Goal: Task Accomplishment & Management: Manage account settings

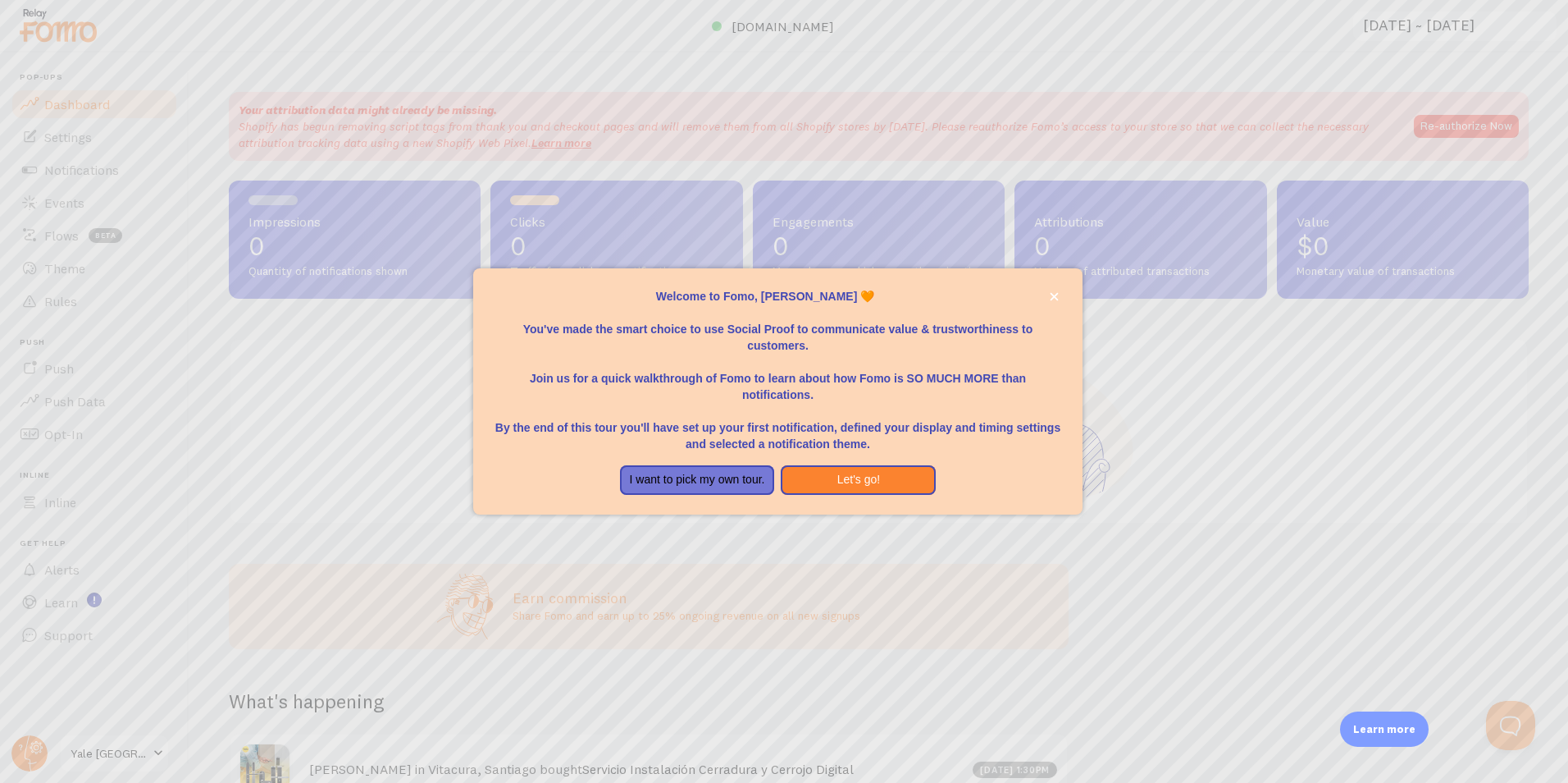
click at [918, 503] on div "Welcome to Fomo, Sofía Henríquez 🧡You&amp;#39;ve made the smart choice to use S…" at bounding box center [777, 504] width 610 height 20
click at [1052, 294] on icon "close," at bounding box center [1054, 297] width 9 height 9
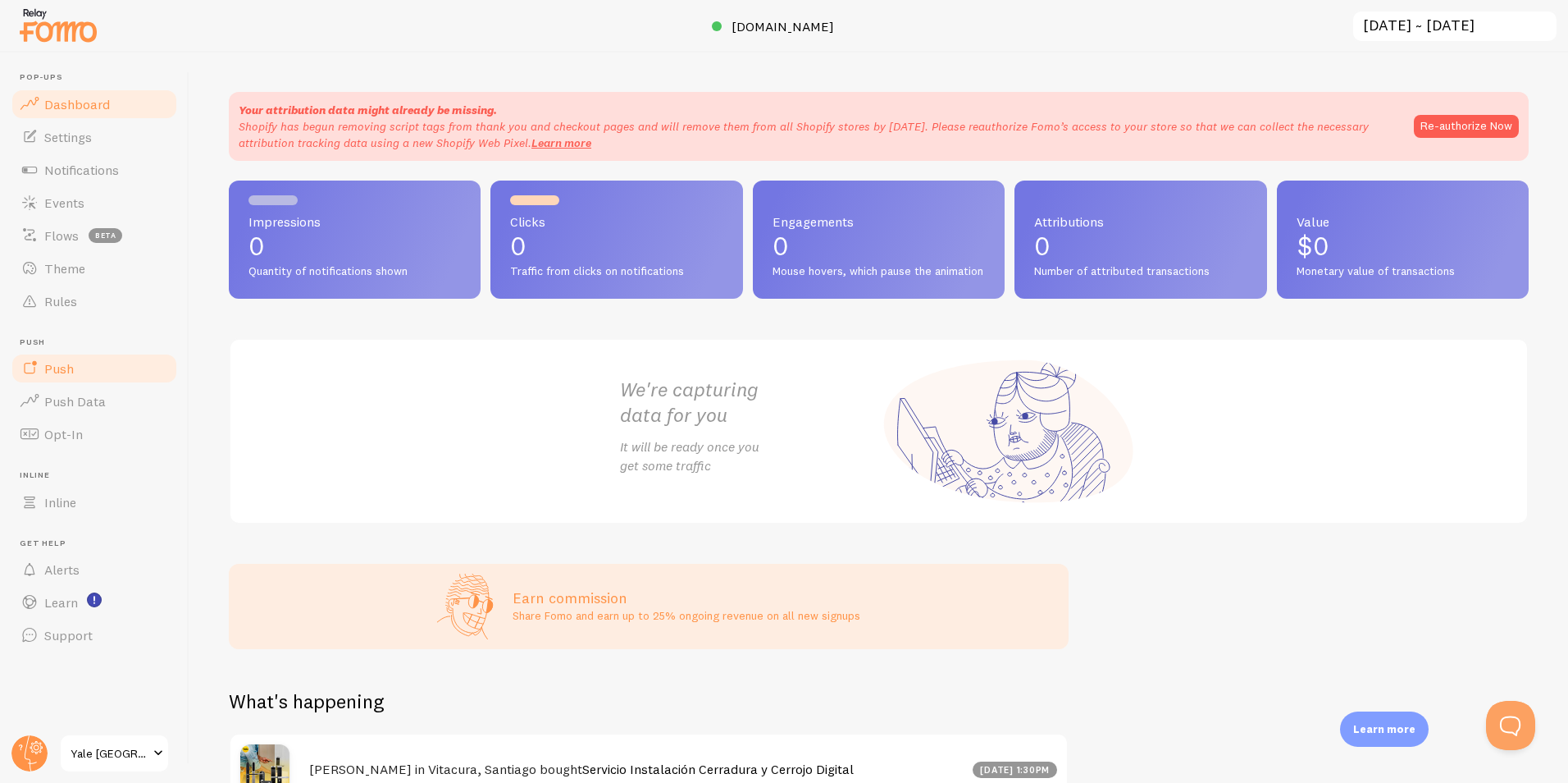
click at [101, 381] on link "Push" at bounding box center [95, 368] width 169 height 33
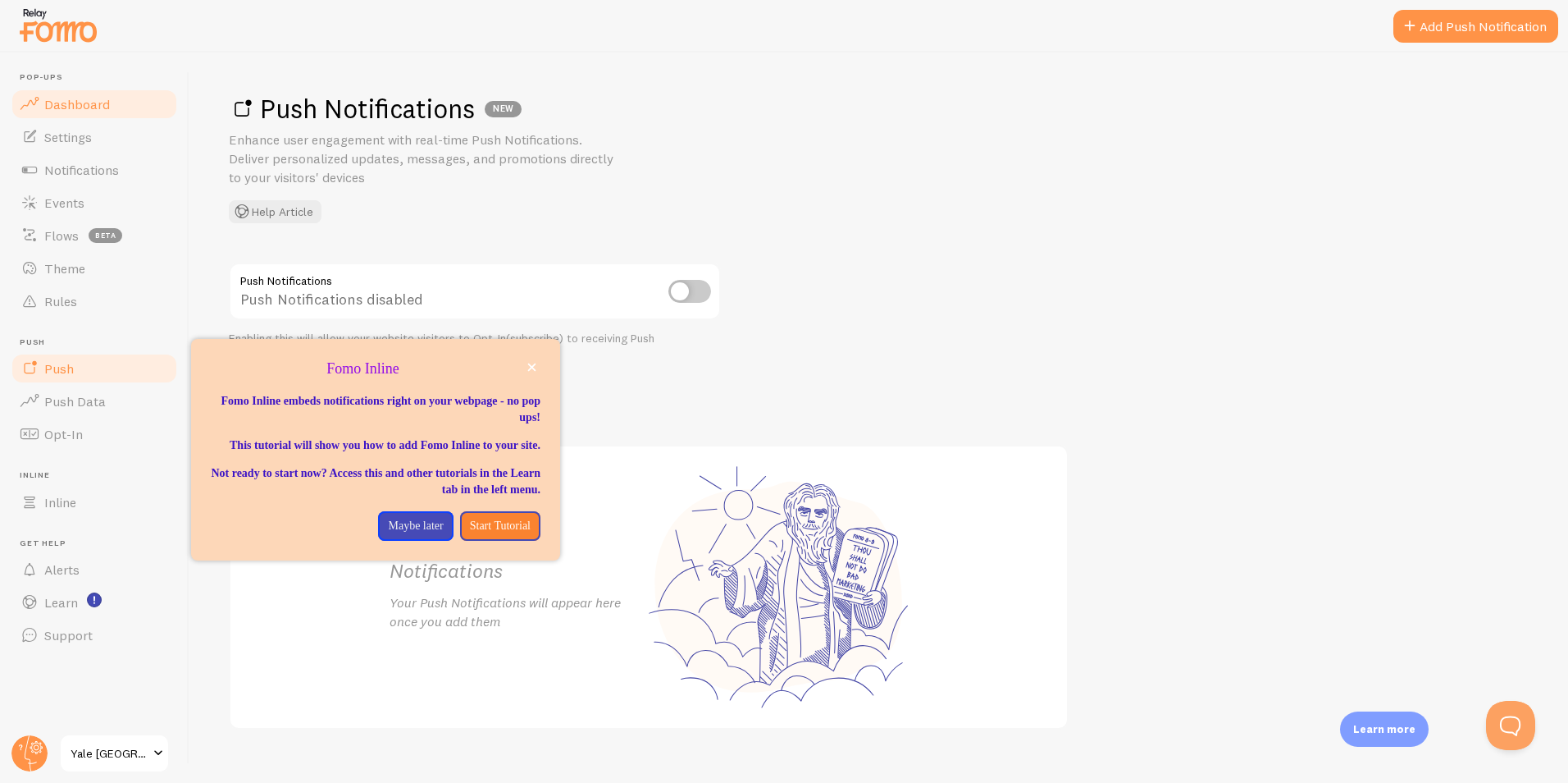
click at [105, 114] on link "Dashboard" at bounding box center [95, 103] width 169 height 33
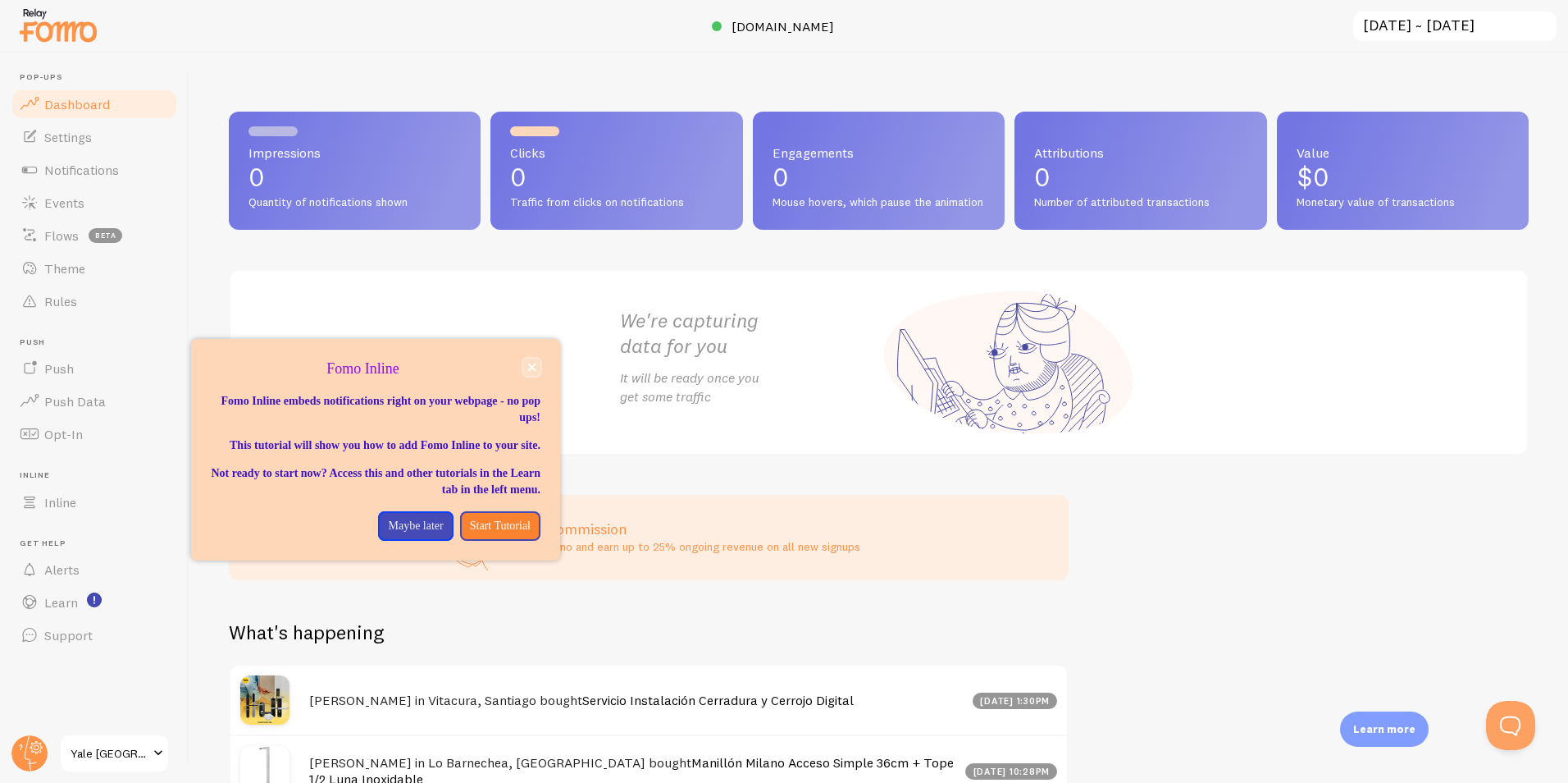
click at [535, 372] on button "close," at bounding box center [531, 367] width 18 height 18
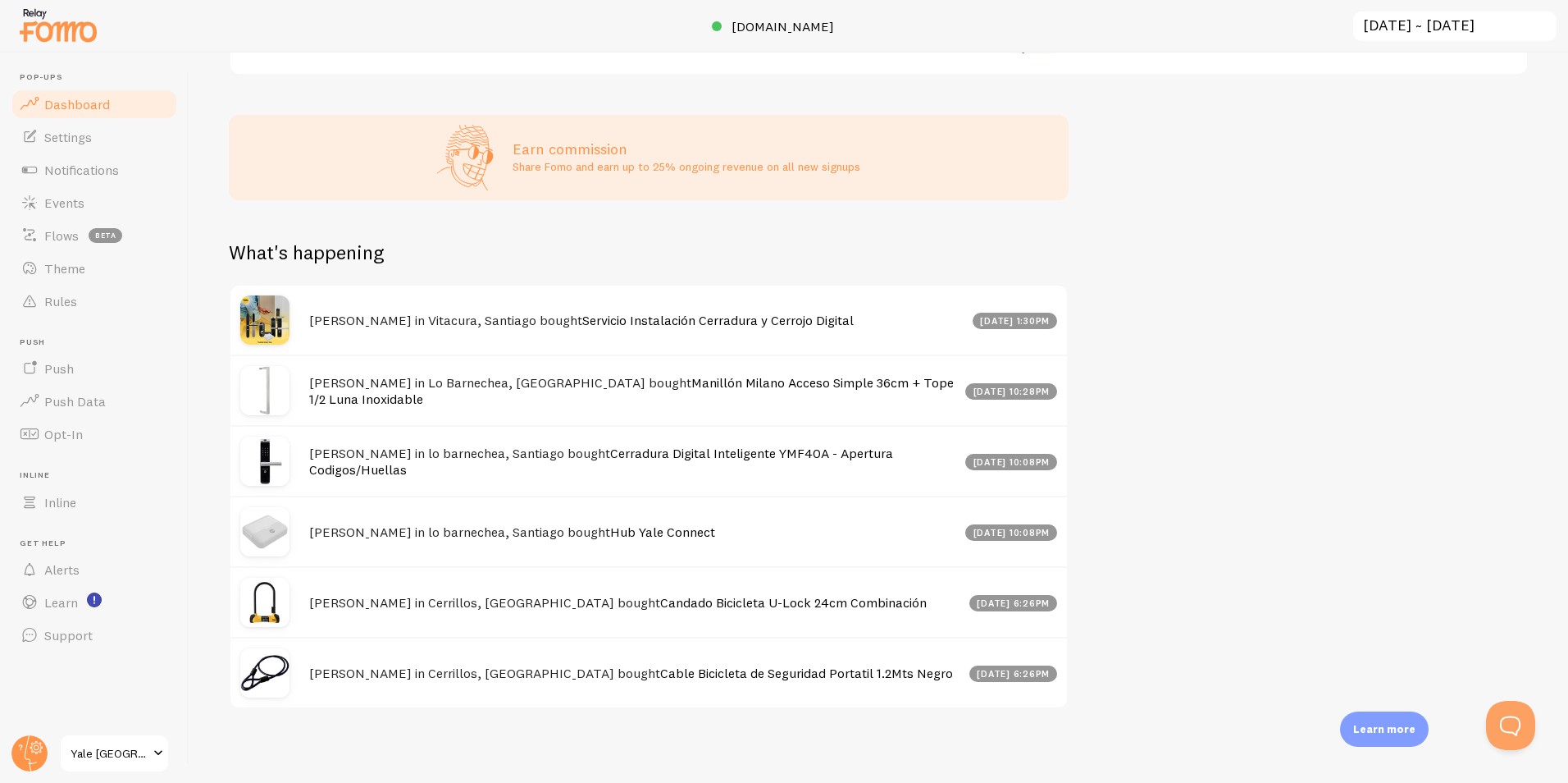
scroll to position [399, 0]
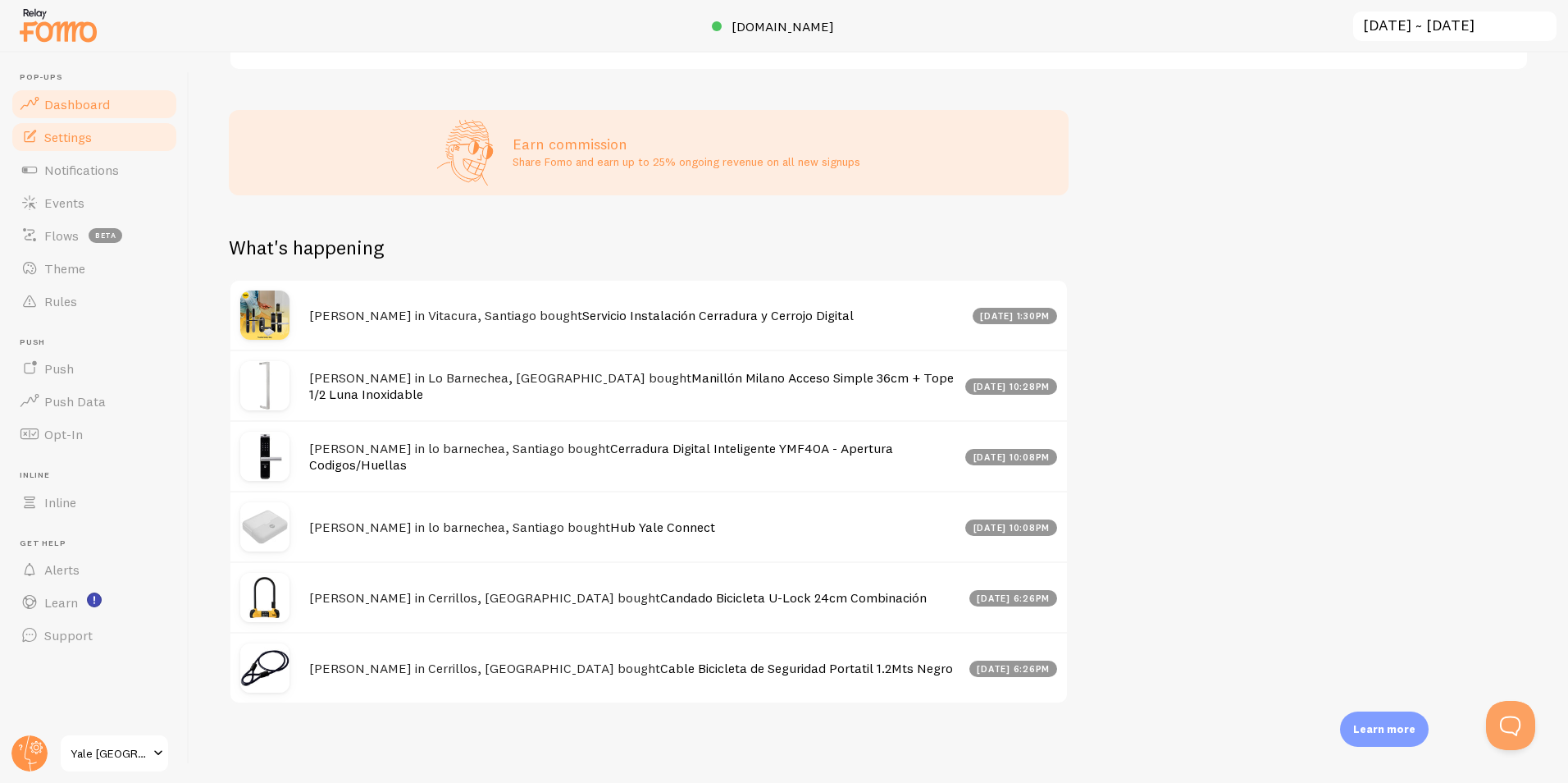
click at [77, 140] on span "Settings" at bounding box center [68, 137] width 47 height 17
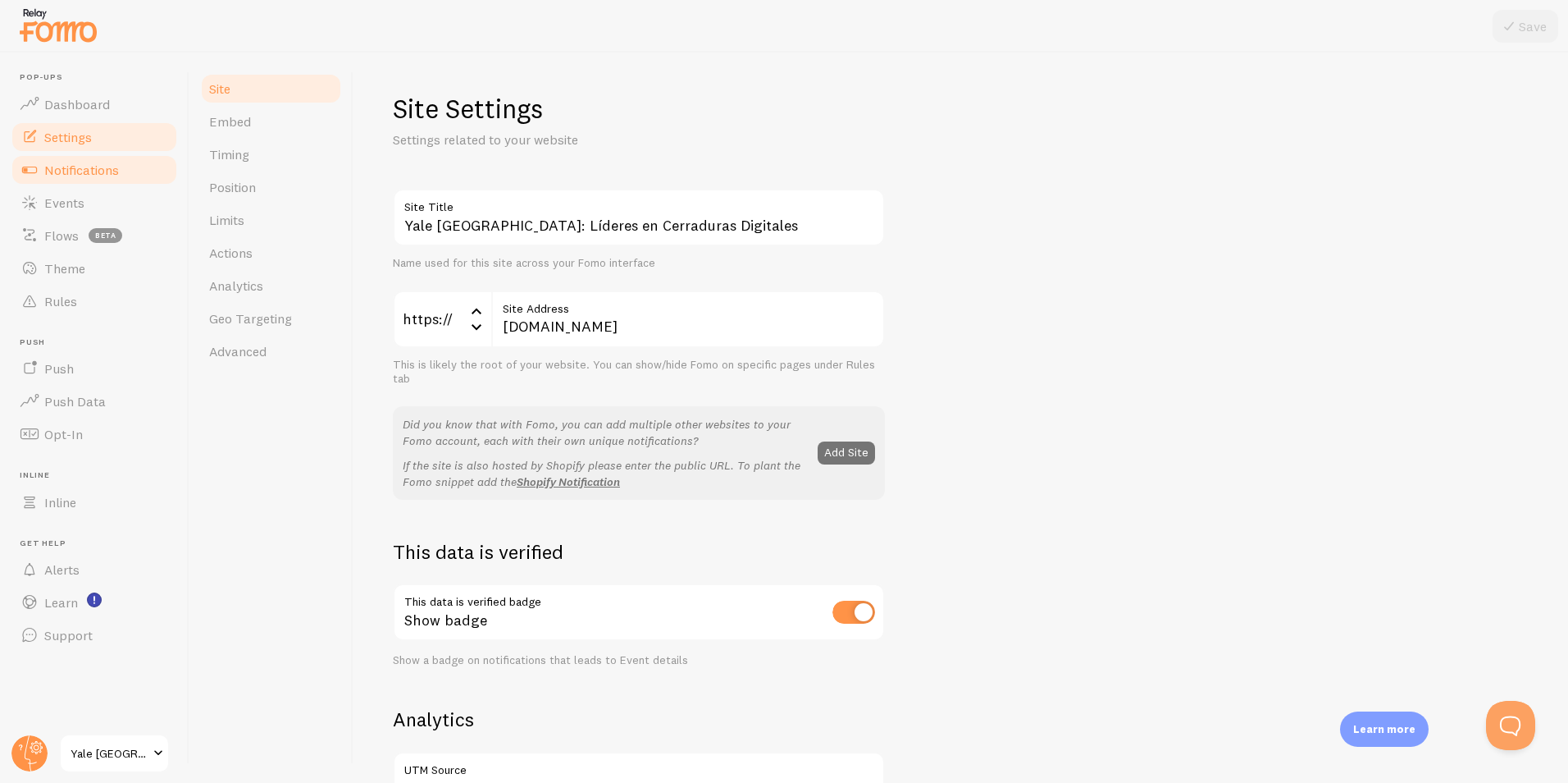
click at [77, 169] on span "Notifications" at bounding box center [82, 170] width 74 height 17
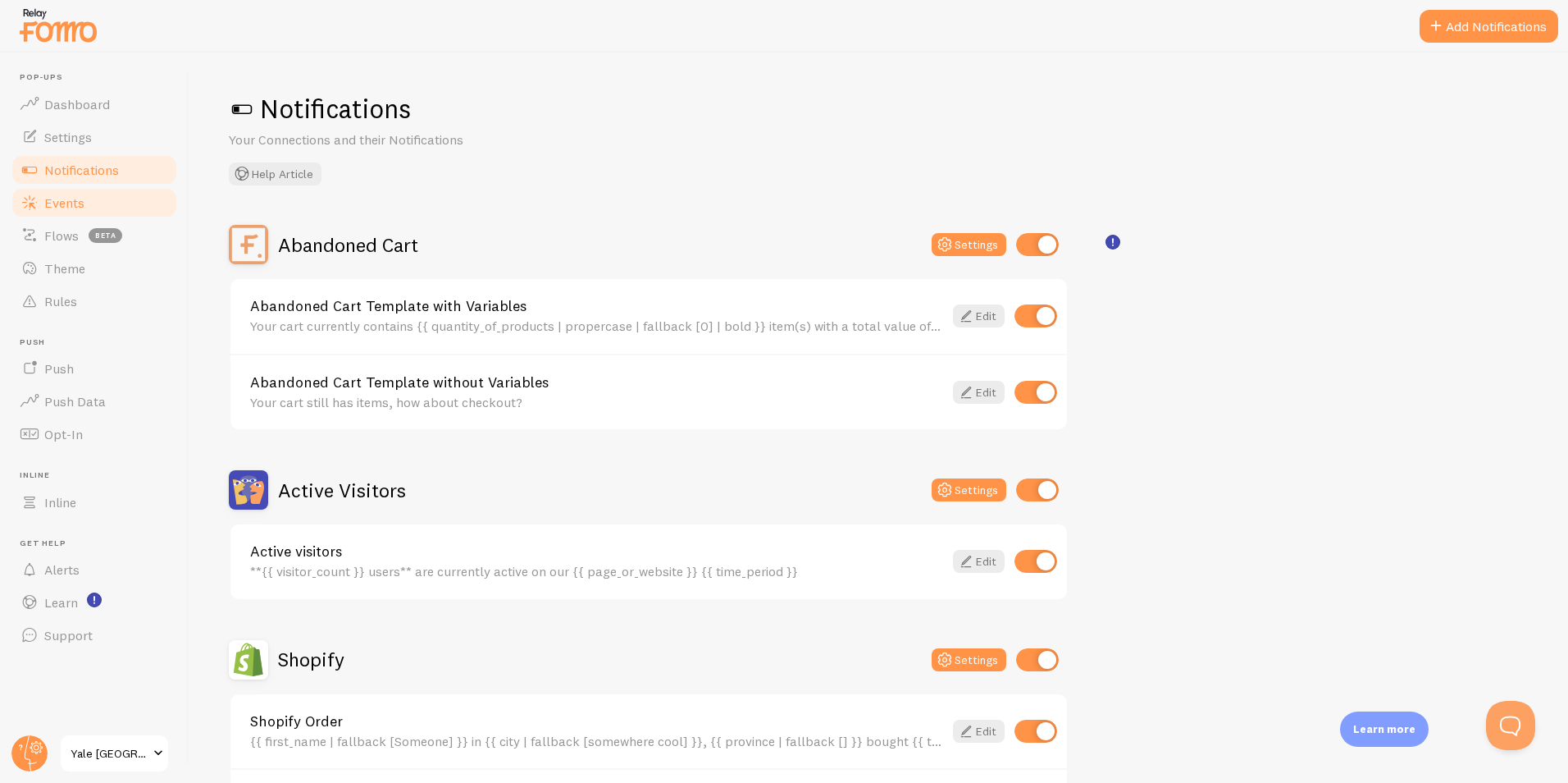
click at [70, 217] on link "Events" at bounding box center [95, 202] width 169 height 33
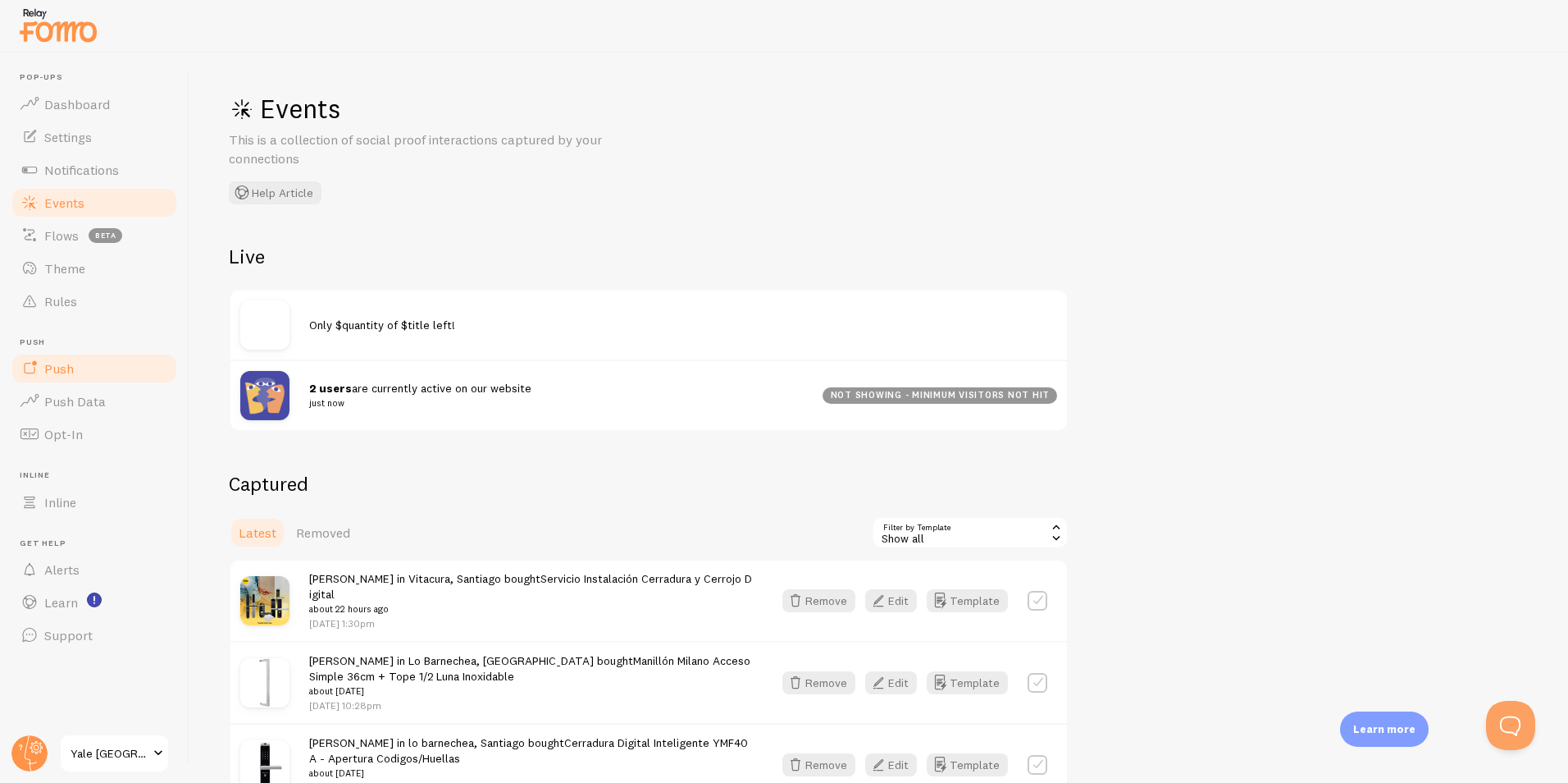
click at [61, 366] on span "Push" at bounding box center [60, 369] width 30 height 17
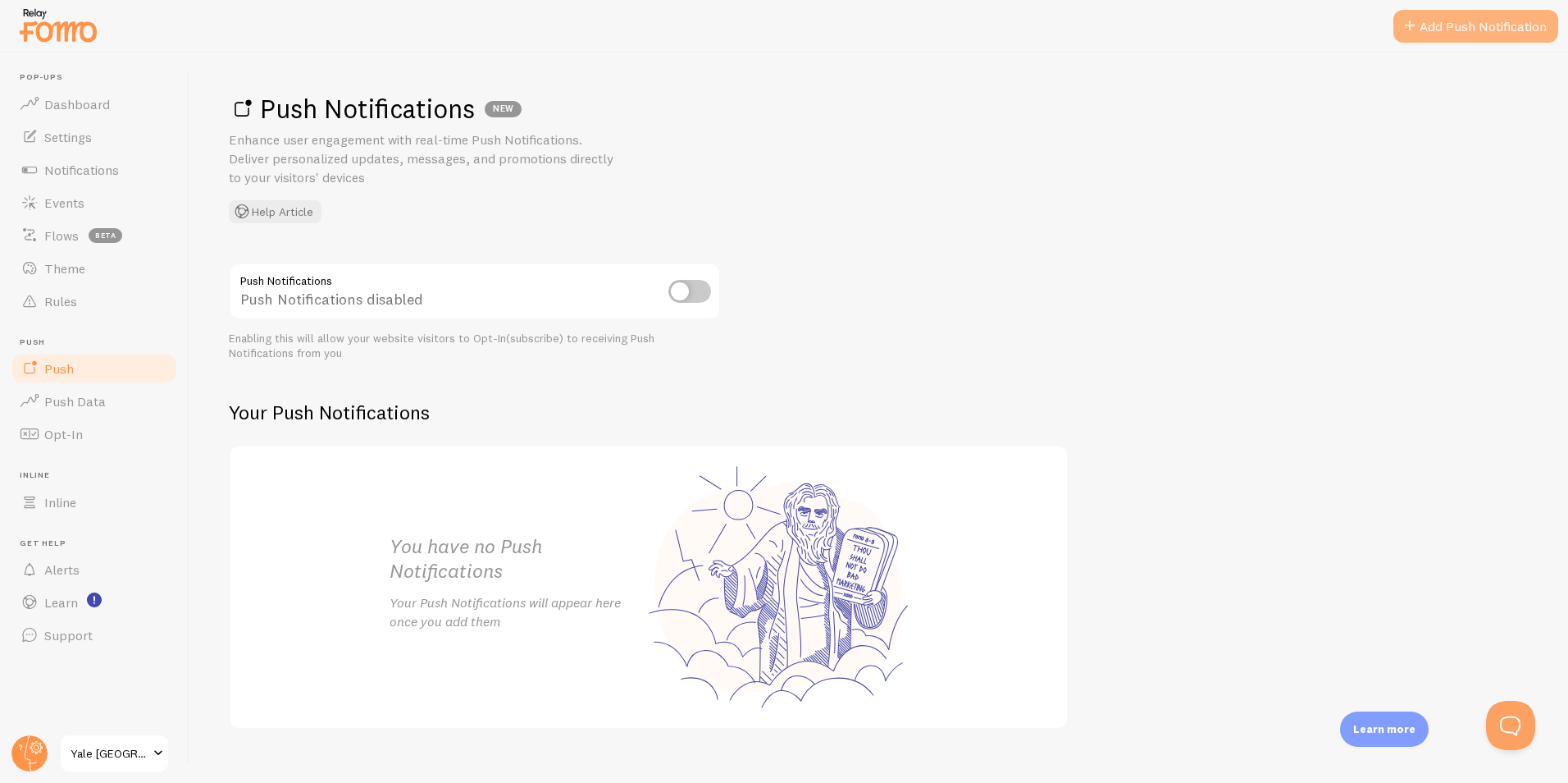
click at [1454, 28] on link "Add Push Notification" at bounding box center [1475, 26] width 165 height 33
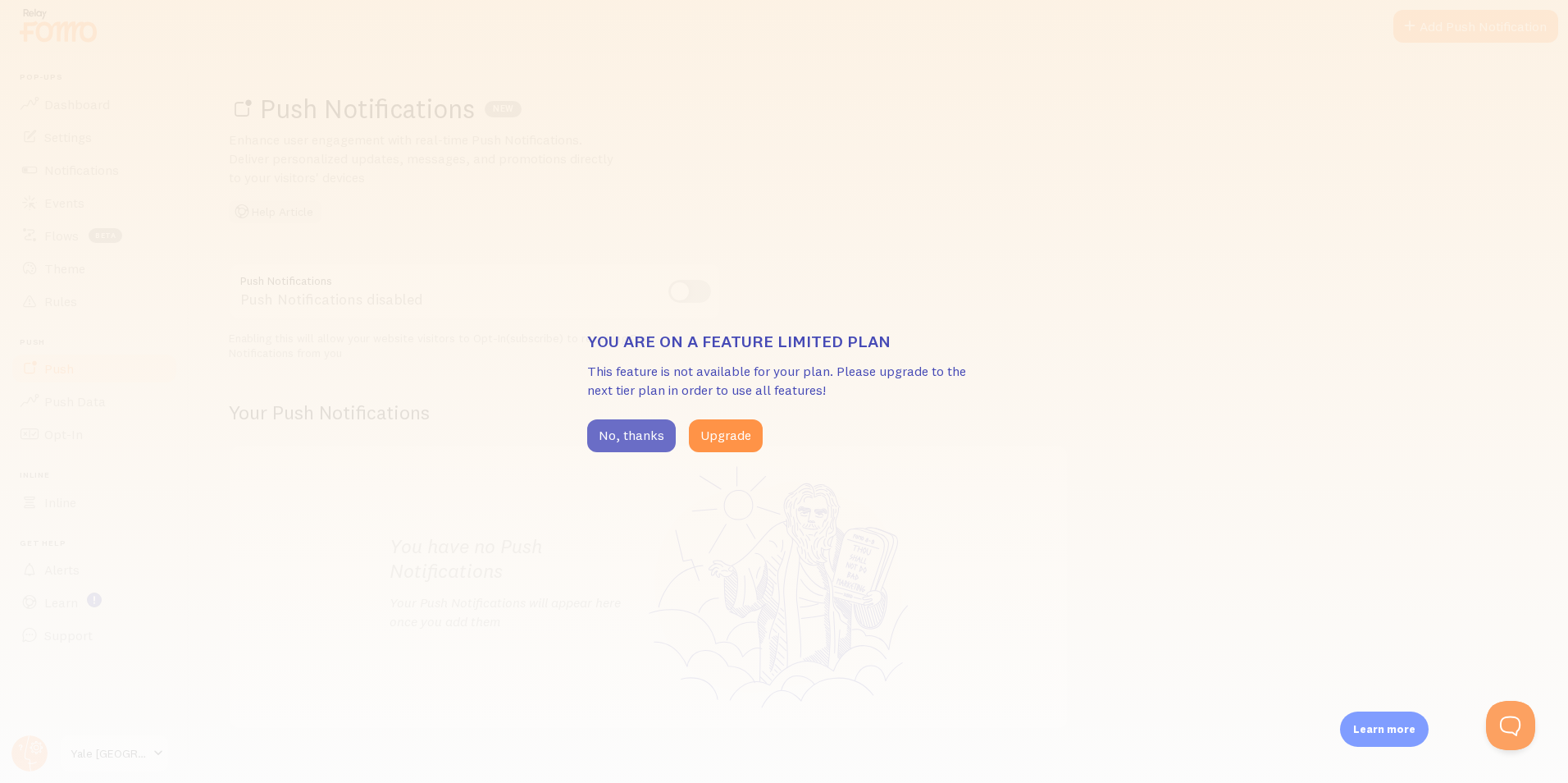
click at [623, 446] on button "No, thanks" at bounding box center [631, 435] width 88 height 33
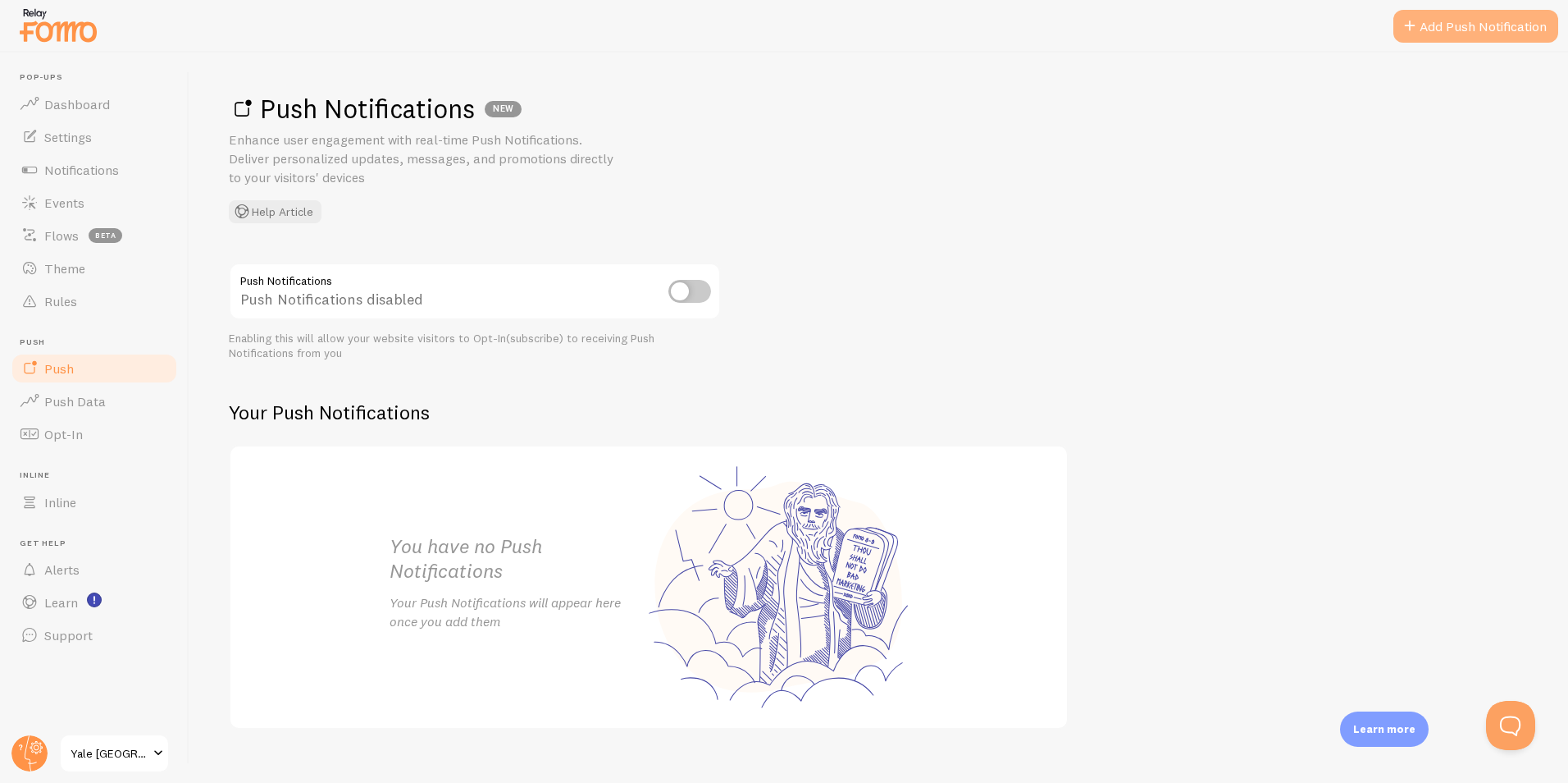
click at [1480, 34] on link "Add Push Notification" at bounding box center [1475, 26] width 165 height 33
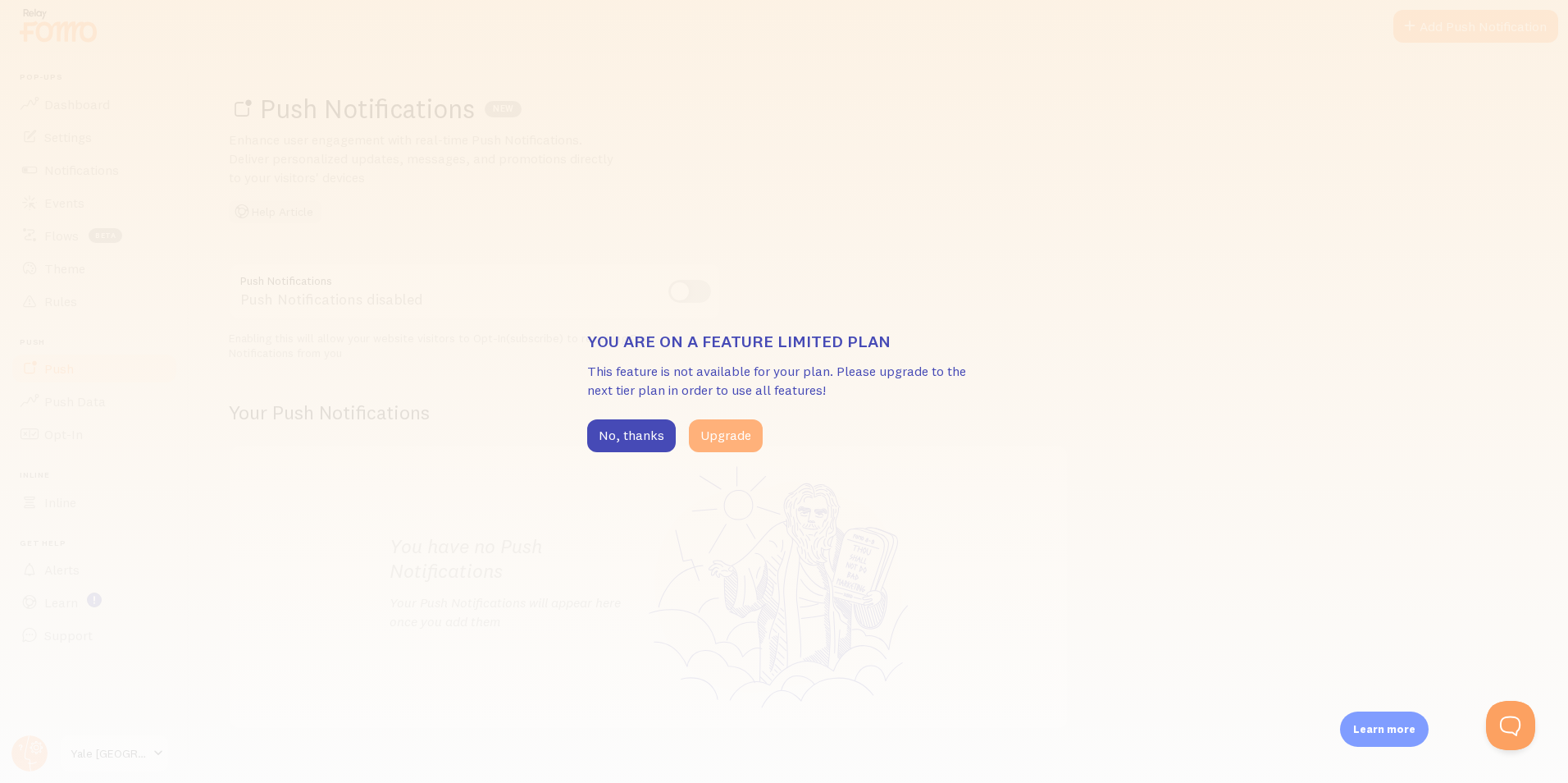
click at [742, 425] on button "Upgrade" at bounding box center [725, 435] width 74 height 33
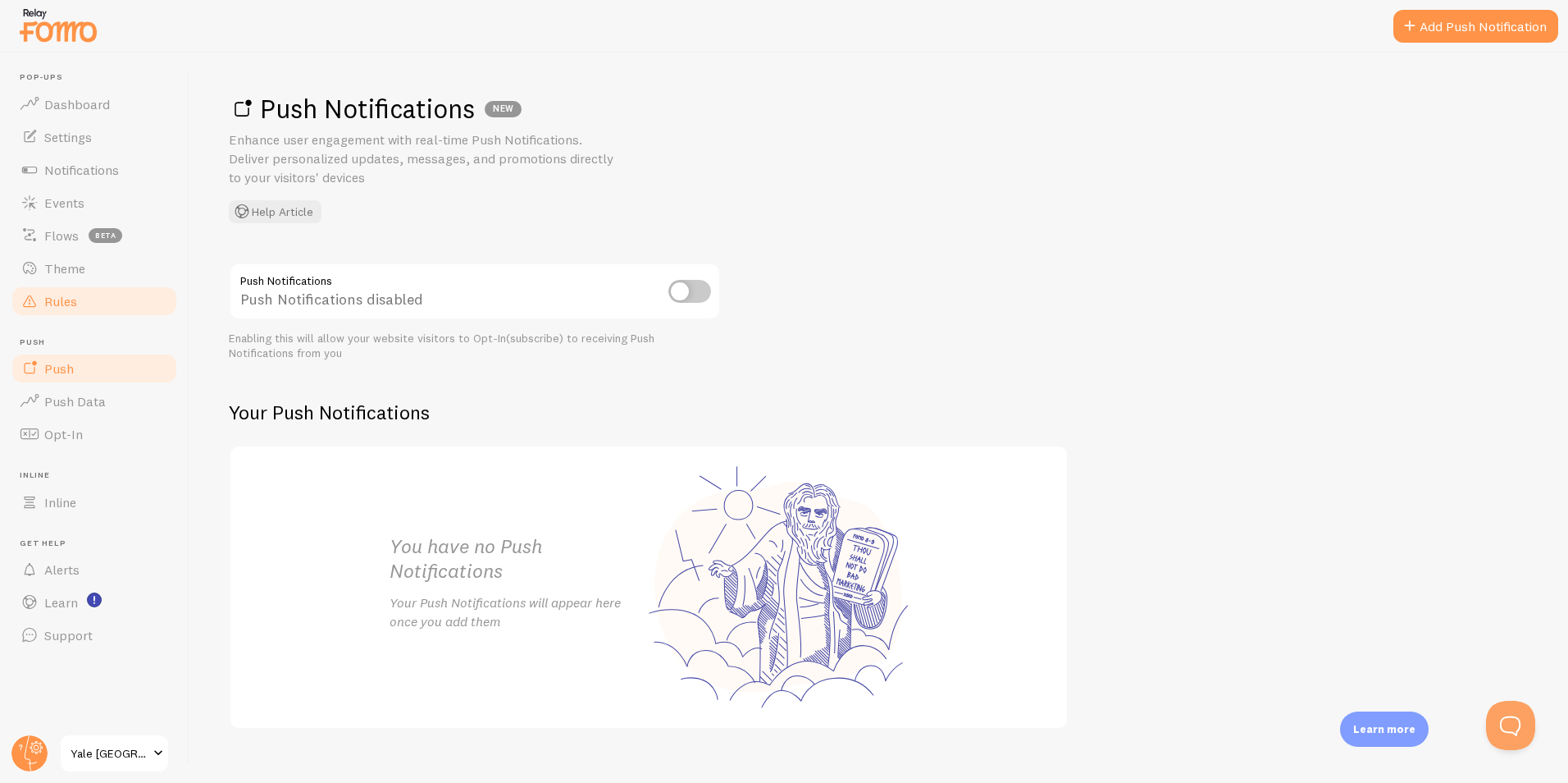
click at [81, 307] on link "Rules" at bounding box center [95, 301] width 169 height 33
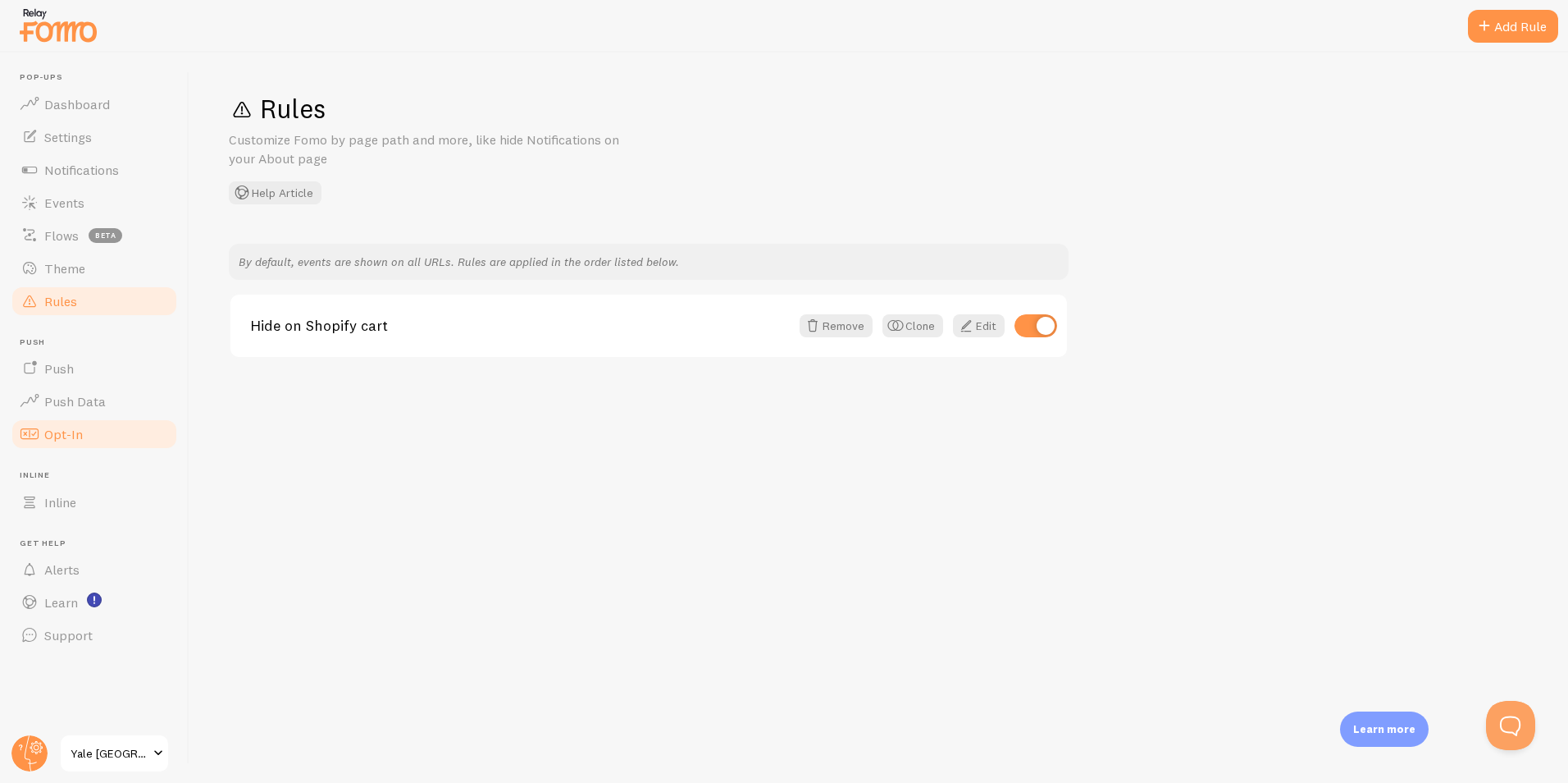
click at [96, 450] on link "Opt-In" at bounding box center [95, 434] width 169 height 33
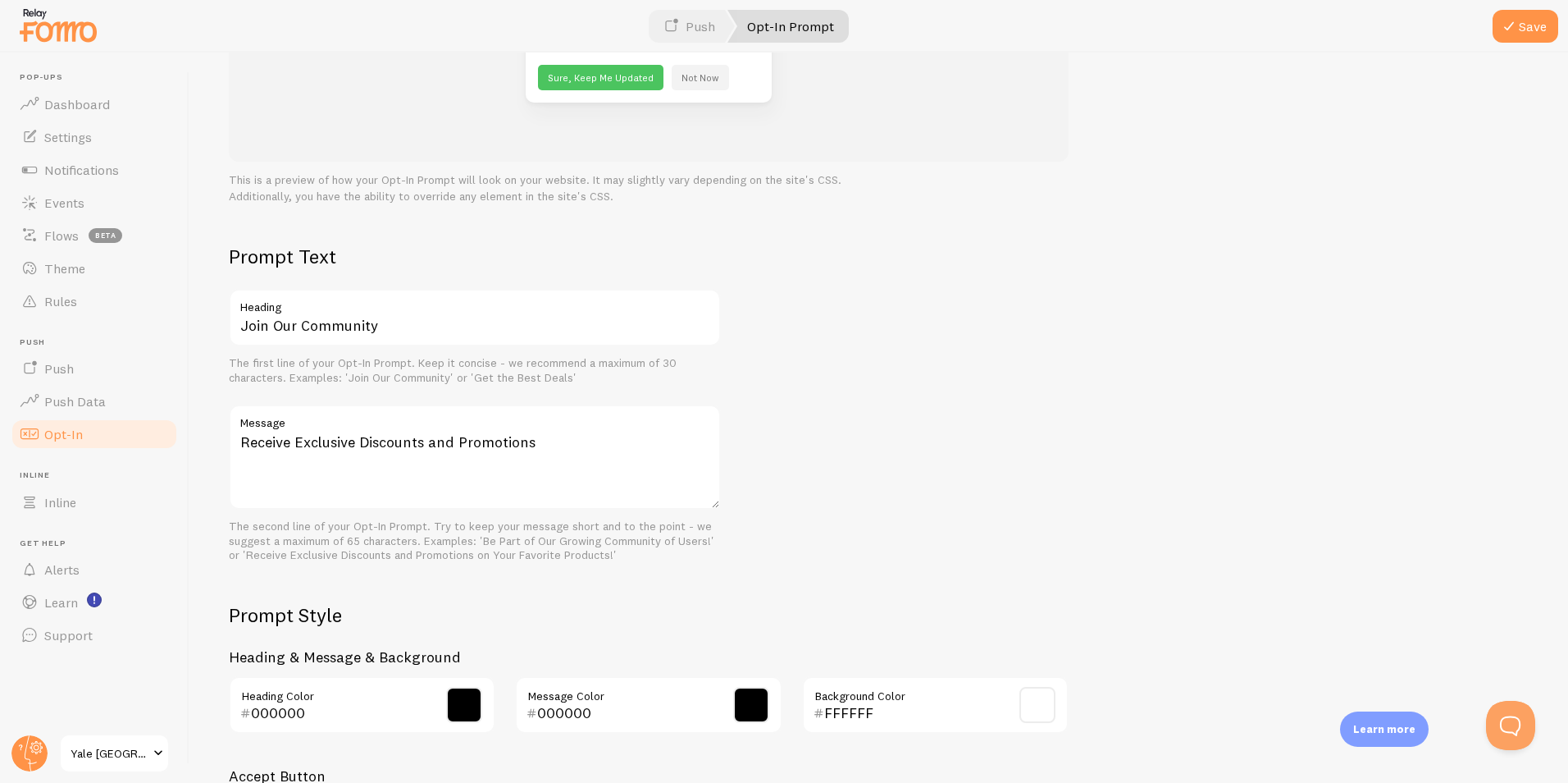
scroll to position [82, 0]
